Goal: Task Accomplishment & Management: Complete application form

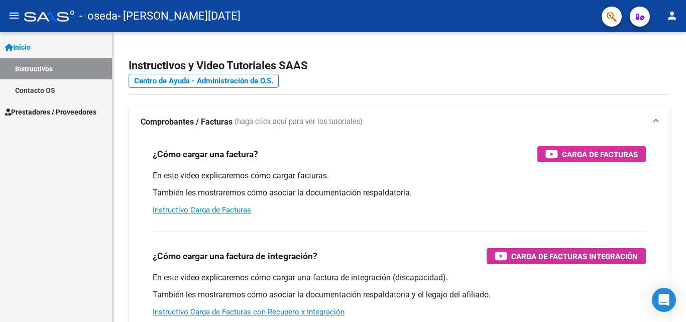
click at [32, 112] on span "Prestadores / Proveedores" at bounding box center [50, 111] width 91 height 11
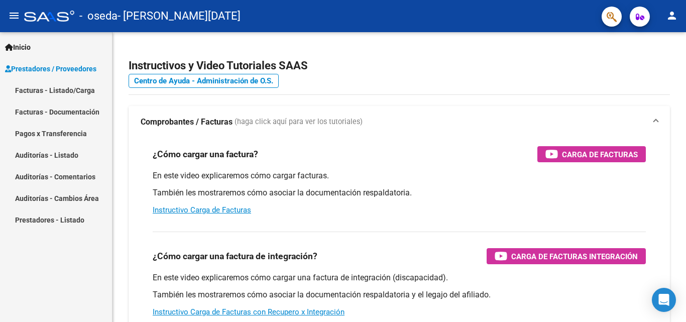
click at [32, 112] on link "Facturas - Documentación" at bounding box center [56, 112] width 112 height 22
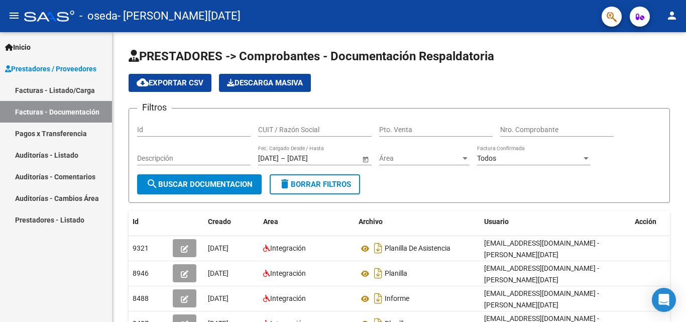
click at [75, 74] on span "Prestadores / Proveedores" at bounding box center [50, 68] width 91 height 11
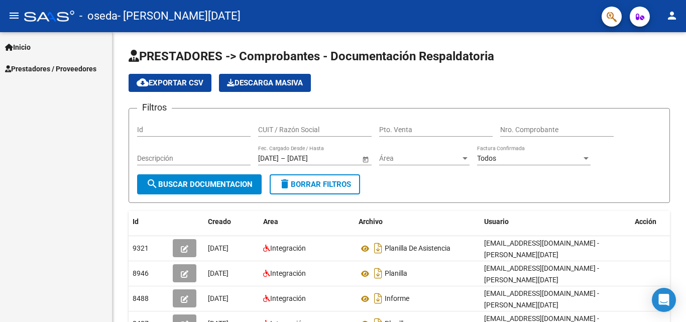
click at [75, 70] on span "Prestadores / Proveedores" at bounding box center [50, 68] width 91 height 11
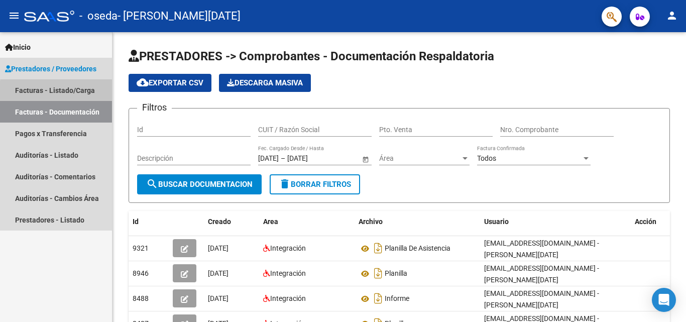
click at [69, 92] on link "Facturas - Listado/Carga" at bounding box center [56, 90] width 112 height 22
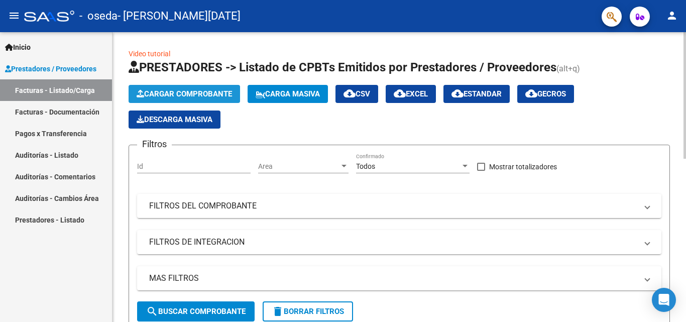
click at [166, 98] on span "Cargar Comprobante" at bounding box center [184, 93] width 95 height 9
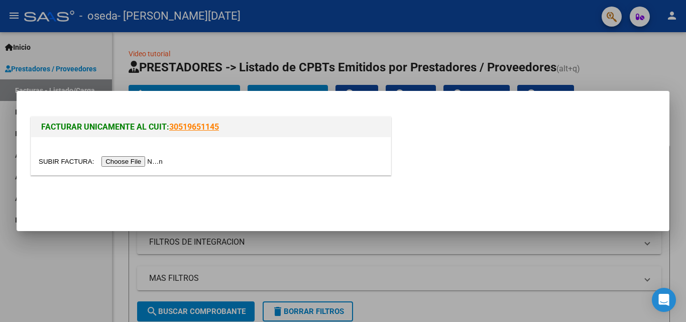
click at [153, 156] on div at bounding box center [211, 162] width 344 height 12
click at [153, 161] on input "file" at bounding box center [102, 161] width 127 height 11
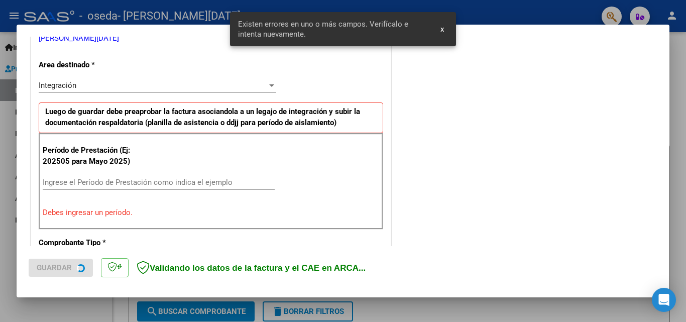
scroll to position [226, 0]
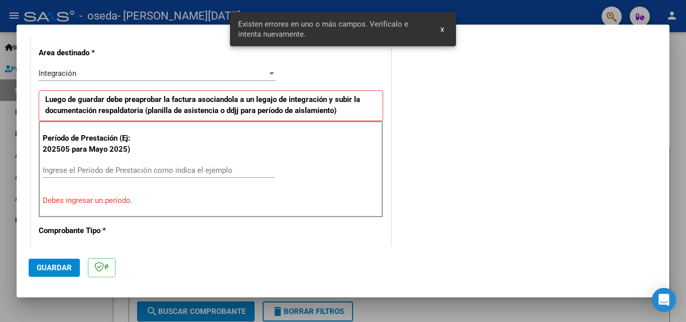
click at [198, 167] on input "Ingrese el Período de Prestación como indica el ejemplo" at bounding box center [159, 170] width 232 height 9
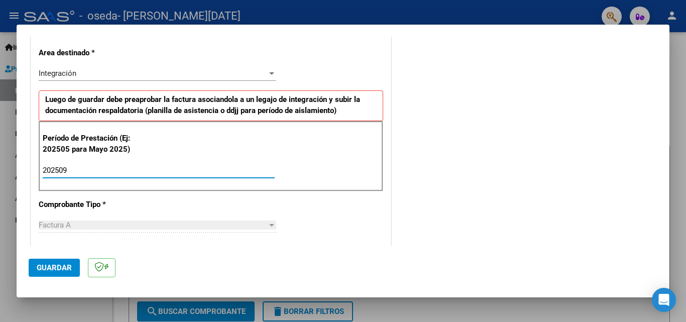
type input "202509"
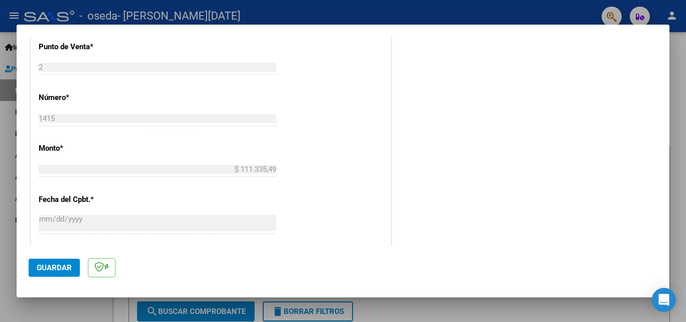
scroll to position [674, 0]
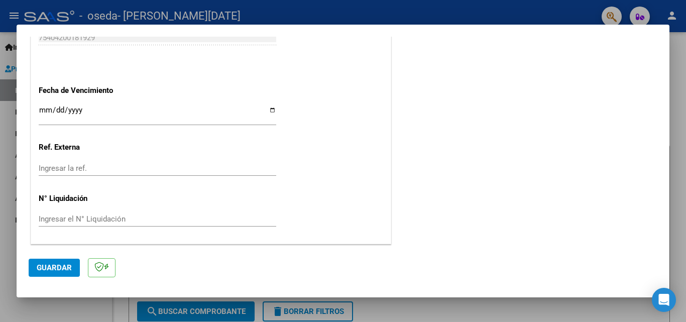
drag, startPoint x: 291, startPoint y: 250, endPoint x: 90, endPoint y: 258, distance: 200.9
click at [90, 258] on mat-dialog-actions "Guardar" at bounding box center [343, 266] width 628 height 40
click at [53, 267] on span "Guardar" at bounding box center [54, 267] width 35 height 9
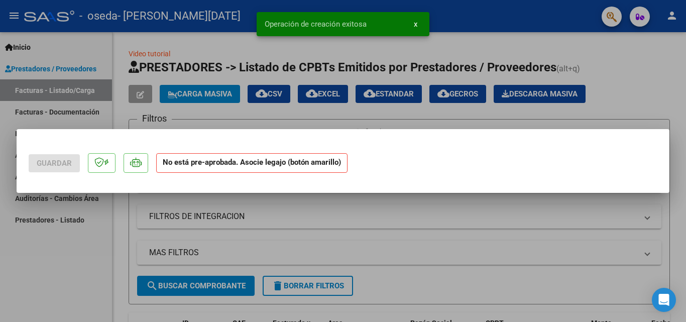
scroll to position [0, 0]
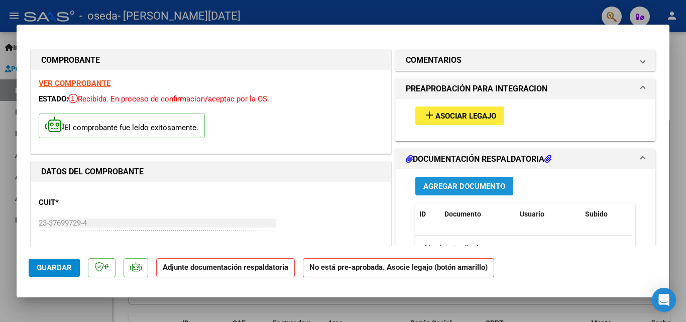
click at [457, 186] on span "Agregar Documento" at bounding box center [464, 186] width 82 height 9
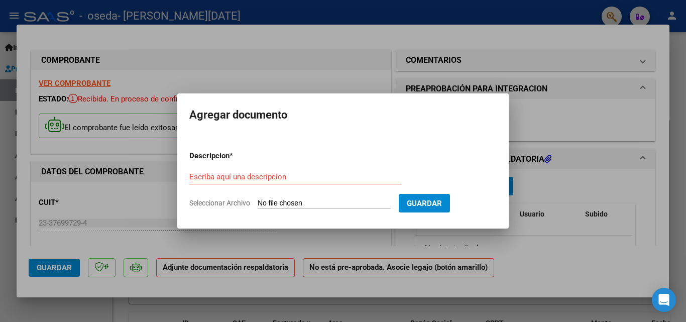
click at [332, 165] on form "Descripcion * Escriba aquí una descripcion Seleccionar Archivo Guardar" at bounding box center [342, 179] width 307 height 73
click at [331, 174] on input "Escriba aquí una descripcion" at bounding box center [295, 176] width 212 height 9
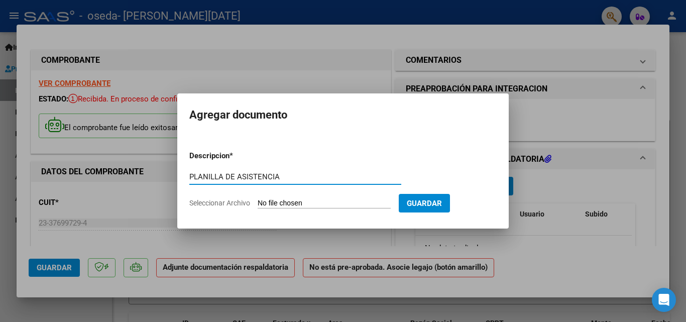
type input "PLANILLA DE ASISTENCIA"
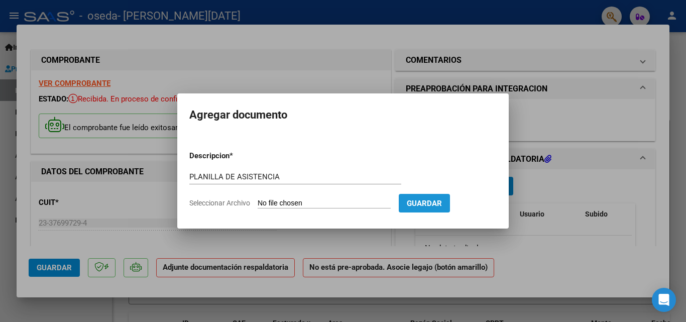
click at [438, 209] on button "Guardar" at bounding box center [424, 203] width 51 height 19
click at [441, 203] on span "Guardar" at bounding box center [424, 203] width 35 height 9
click at [278, 201] on input "Seleccionar Archivo" at bounding box center [323, 204] width 133 height 10
type input "C:\fakepath\[PERSON_NAME] - septiembre (1).pdf"
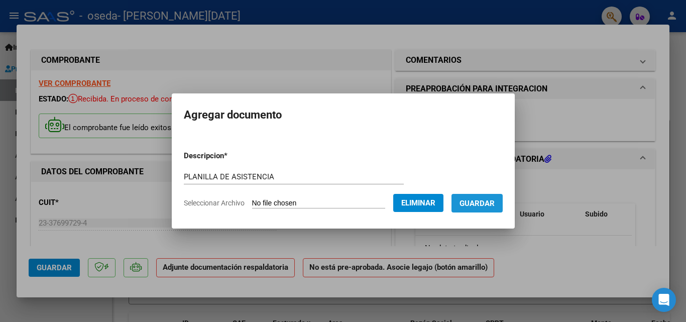
click at [489, 207] on span "Guardar" at bounding box center [476, 203] width 35 height 9
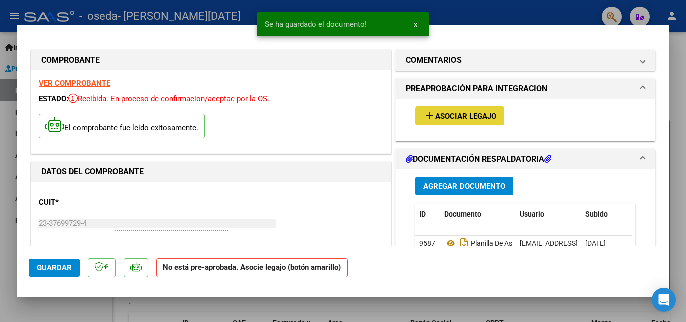
click at [448, 117] on span "Asociar Legajo" at bounding box center [465, 115] width 61 height 9
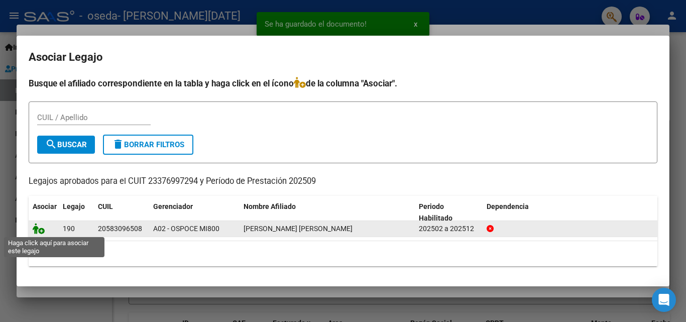
click at [36, 224] on icon at bounding box center [39, 228] width 12 height 11
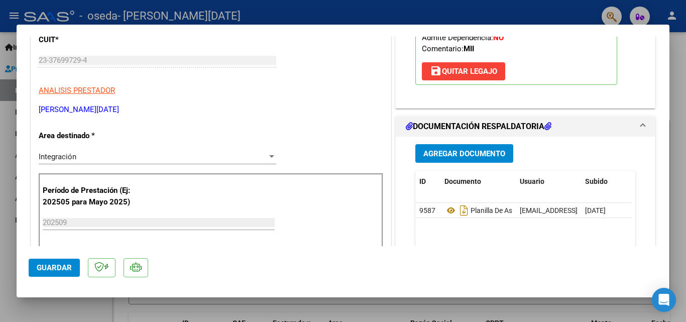
drag, startPoint x: 124, startPoint y: 224, endPoint x: 58, endPoint y: 262, distance: 76.0
click at [58, 262] on mat-dialog-container "COMPROBANTE VER COMPROBANTE ESTADO: Recibida. En proceso de confirmacion/acepta…" at bounding box center [343, 161] width 652 height 273
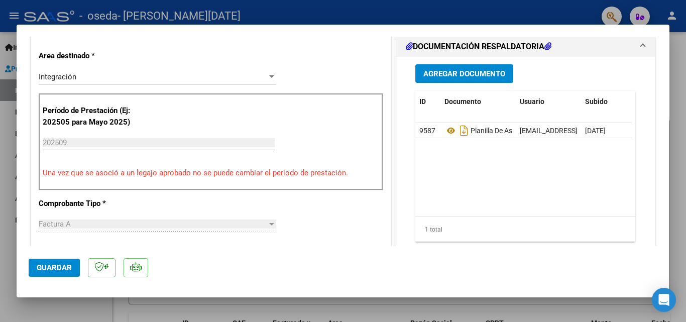
click at [310, 227] on div "CUIT * 23-37699729-4 Ingresar CUIT ANALISIS PRESTADOR [PERSON_NAME] [DATE][PERS…" at bounding box center [210, 314] width 359 height 751
click at [62, 268] on span "Guardar" at bounding box center [54, 267] width 35 height 9
drag, startPoint x: 669, startPoint y: 123, endPoint x: 667, endPoint y: 180, distance: 56.2
click at [674, 198] on div at bounding box center [343, 161] width 686 height 322
